Goal: Task Accomplishment & Management: Use online tool/utility

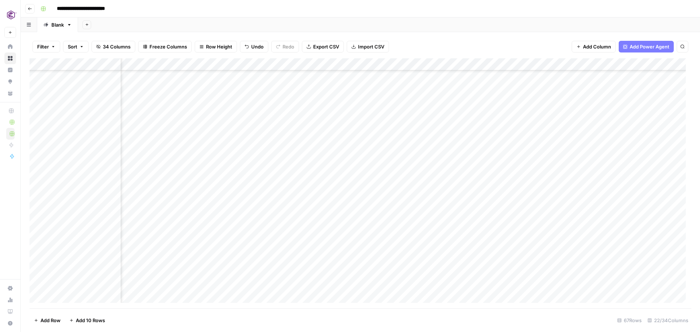
scroll to position [610, 972]
click at [414, 271] on div "Add Column" at bounding box center [361, 183] width 662 height 250
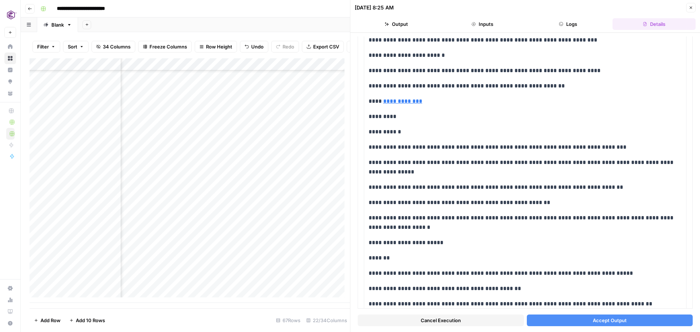
scroll to position [369, 0]
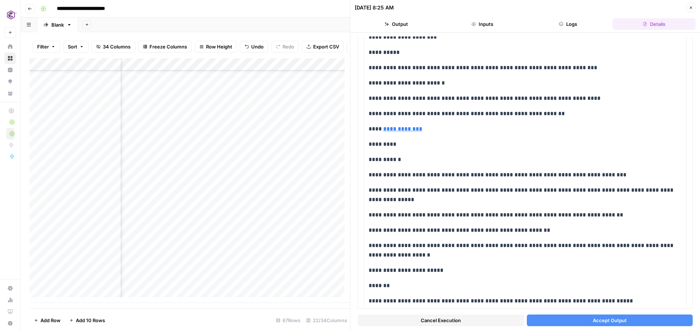
click at [607, 319] on span "Accept Output" at bounding box center [610, 320] width 34 height 7
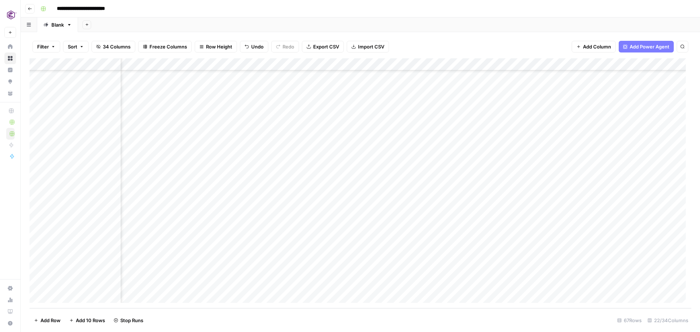
click at [414, 285] on div "Add Column" at bounding box center [361, 183] width 662 height 250
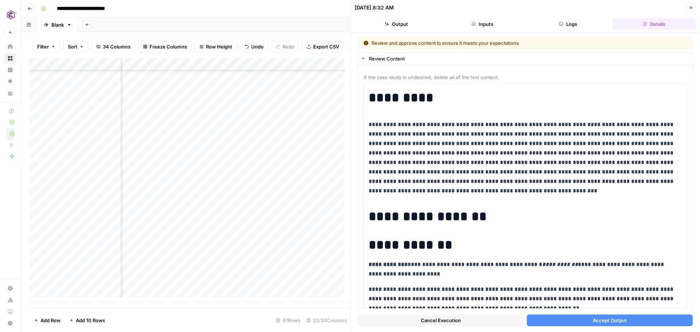
click at [608, 321] on span "Accept Output" at bounding box center [610, 320] width 34 height 7
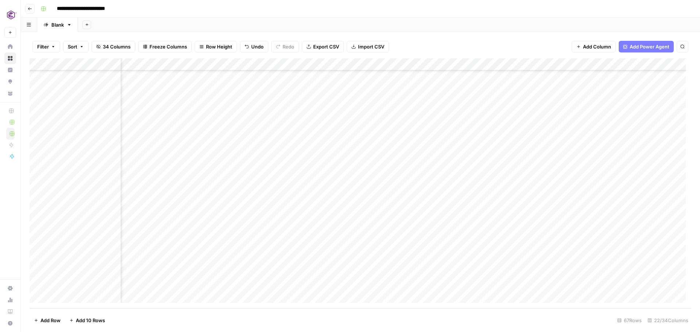
scroll to position [610, 1087]
click at [429, 271] on div "Add Column" at bounding box center [361, 183] width 662 height 250
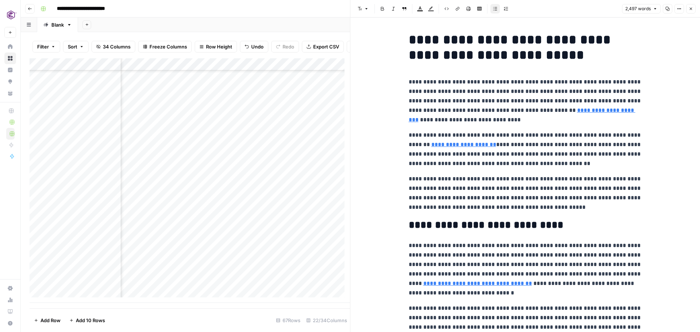
click at [666, 10] on icon "button" at bounding box center [667, 9] width 4 height 4
click at [692, 12] on button "Close" at bounding box center [690, 8] width 9 height 9
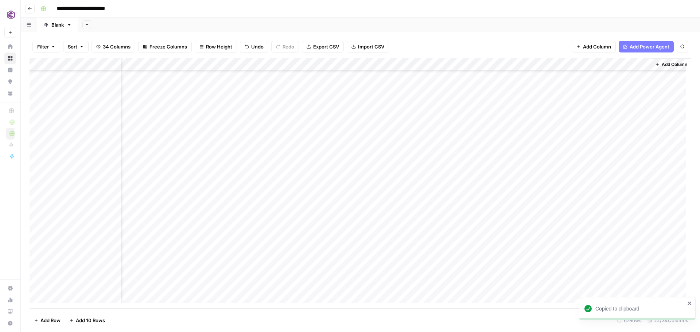
scroll to position [610, 1079]
click at [440, 285] on div "Add Column" at bounding box center [361, 183] width 662 height 250
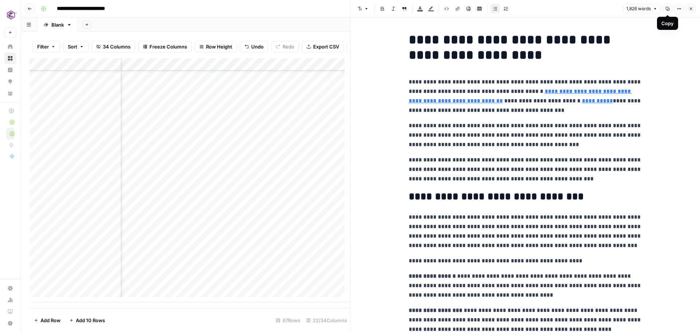
click at [667, 8] on icon "button" at bounding box center [667, 9] width 4 height 4
click at [691, 9] on icon "button" at bounding box center [691, 9] width 3 height 3
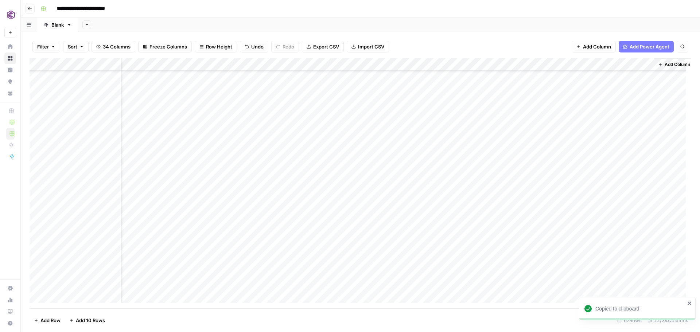
click at [549, 272] on div "Add Column" at bounding box center [361, 183] width 662 height 250
click at [548, 283] on div "Add Column" at bounding box center [361, 183] width 662 height 250
click at [646, 270] on div "Add Column" at bounding box center [361, 183] width 662 height 250
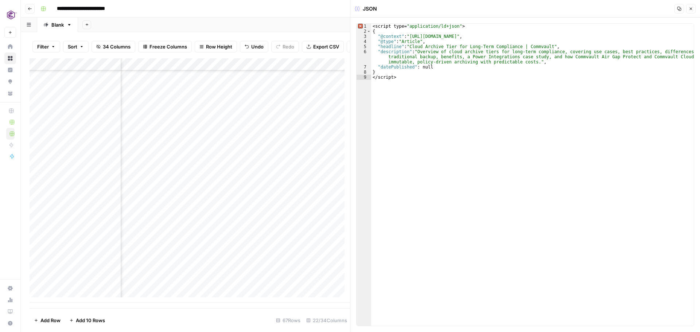
click at [681, 9] on button "Copy" at bounding box center [678, 8] width 9 height 9
click at [692, 11] on icon "button" at bounding box center [691, 9] width 4 height 4
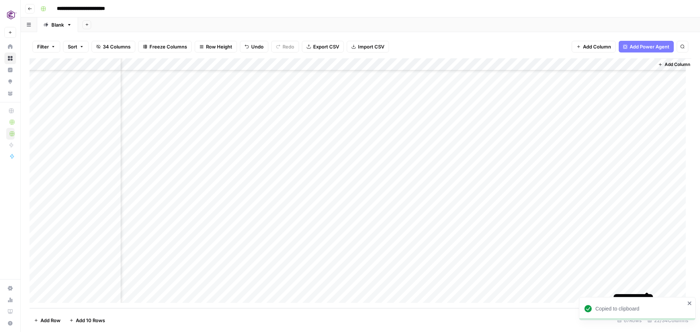
click at [648, 284] on div "Add Column" at bounding box center [361, 183] width 662 height 250
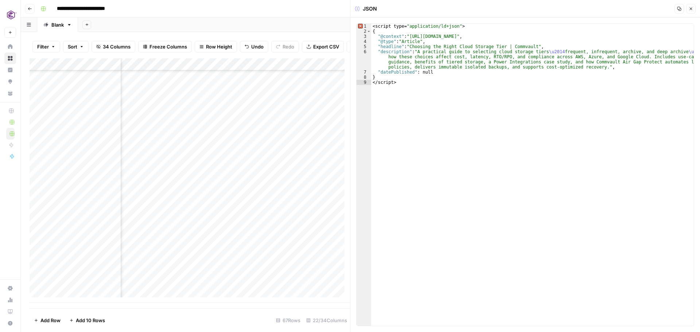
click at [679, 11] on icon "button" at bounding box center [679, 9] width 4 height 4
drag, startPoint x: 690, startPoint y: 9, endPoint x: 667, endPoint y: 0, distance: 24.9
click at [690, 9] on icon "button" at bounding box center [691, 9] width 4 height 4
